Goal: Task Accomplishment & Management: Manage account settings

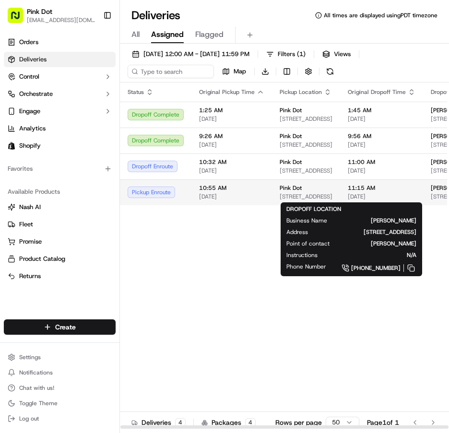
click at [437, 195] on span "[STREET_ADDRESS]" at bounding box center [457, 197] width 54 height 8
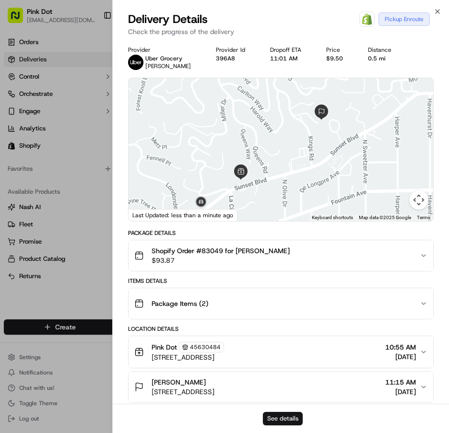
click at [287, 415] on button "See details" at bounding box center [283, 418] width 40 height 13
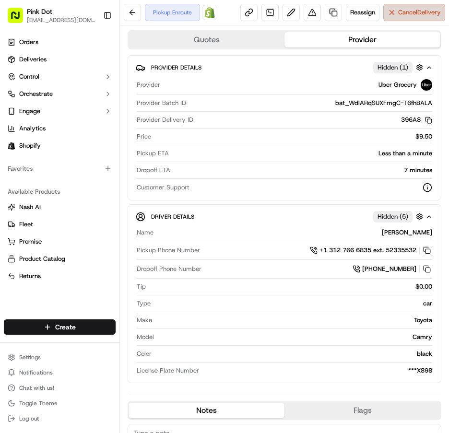
click at [411, 17] on button "Cancel Delivery" at bounding box center [414, 12] width 62 height 17
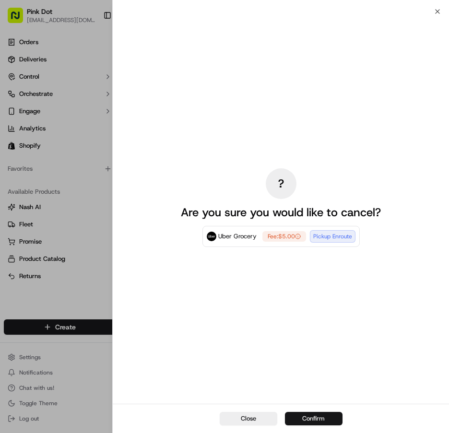
click at [317, 420] on button "Confirm" at bounding box center [314, 418] width 58 height 13
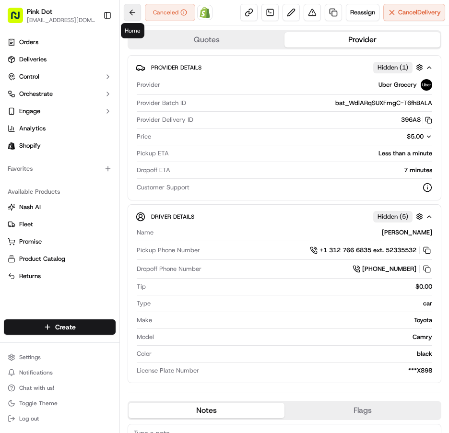
click at [131, 12] on button at bounding box center [132, 12] width 17 height 17
